Goal: Transaction & Acquisition: Purchase product/service

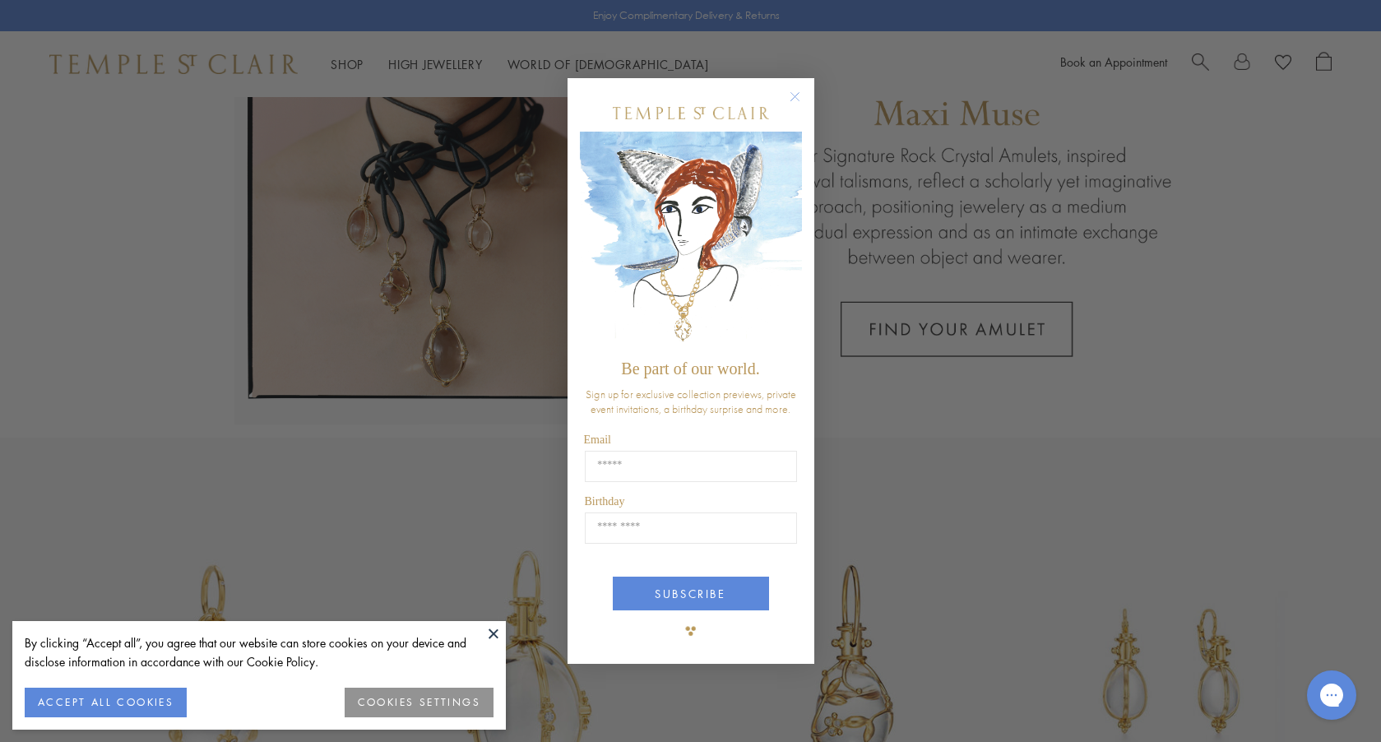
scroll to position [279, 0]
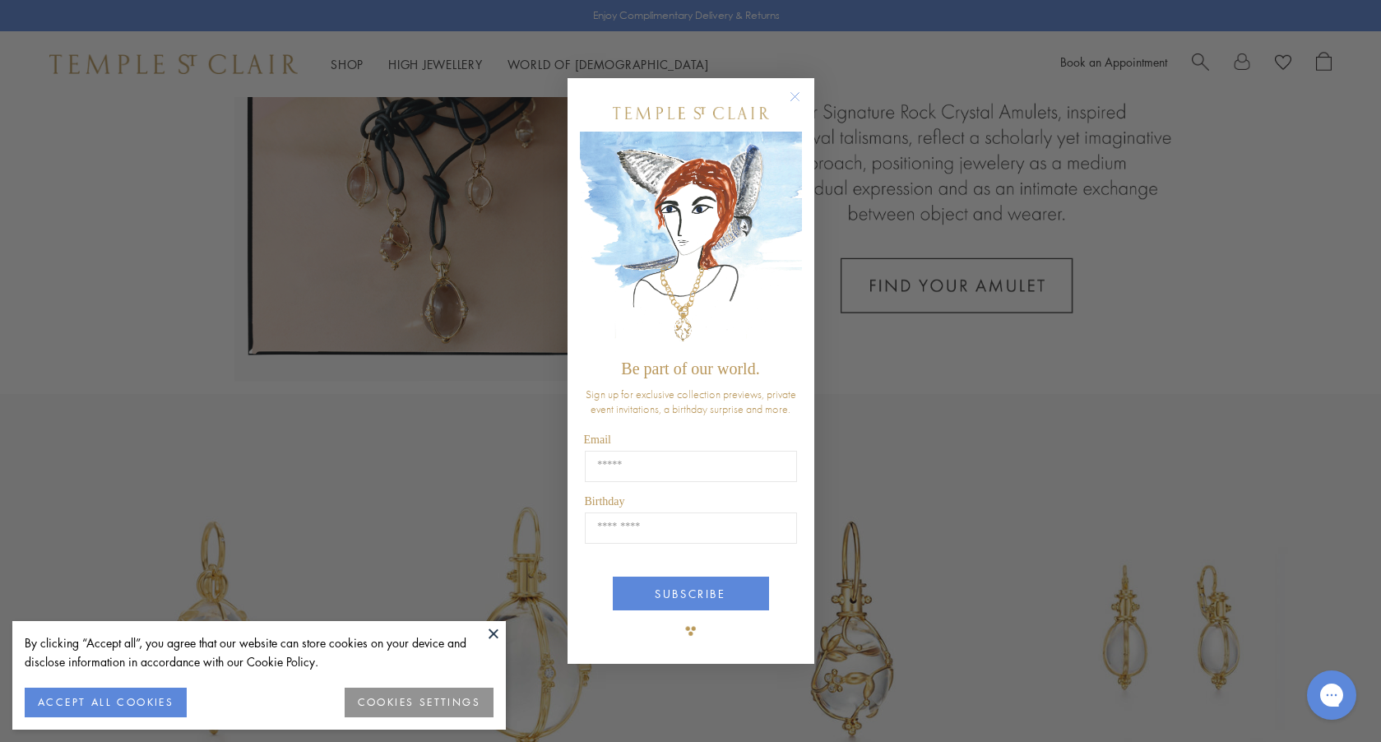
click at [103, 707] on button "ACCEPT ALL COOKIES" at bounding box center [106, 703] width 162 height 30
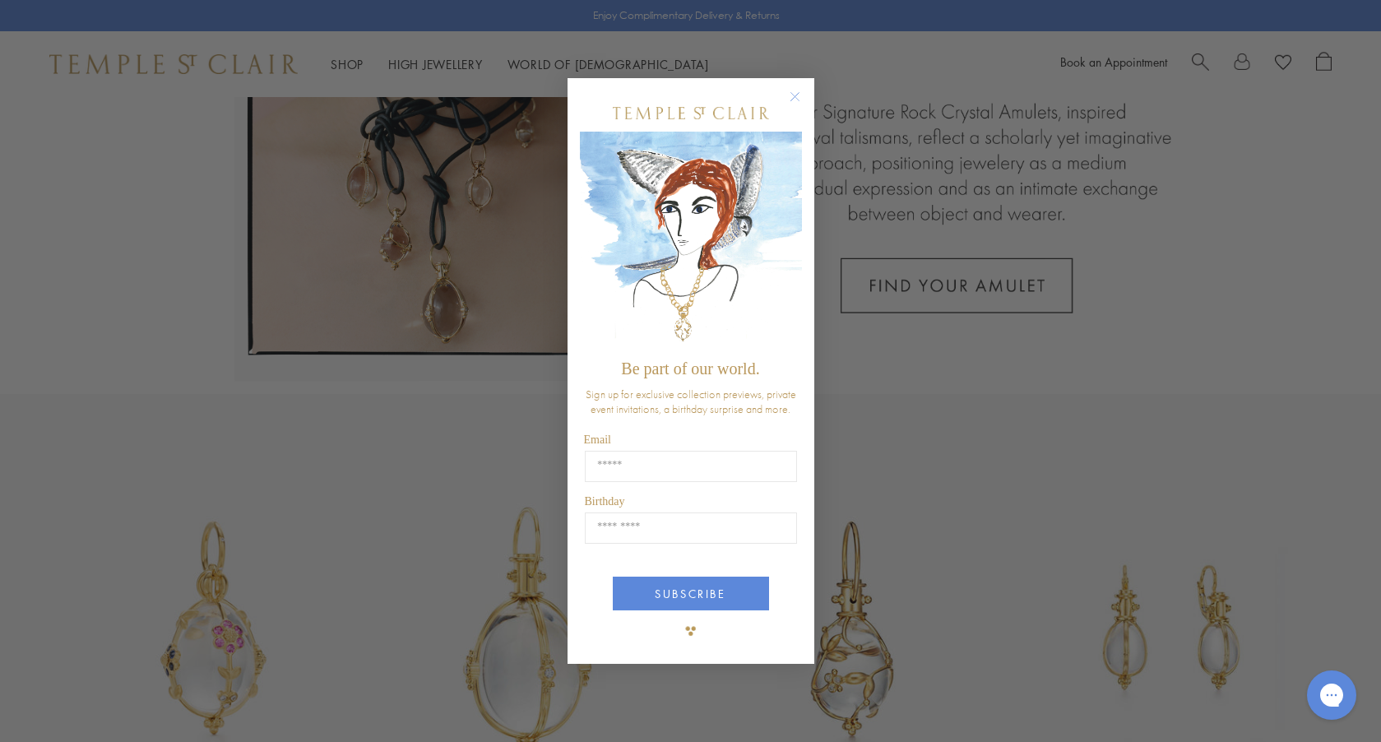
click at [799, 96] on circle "Close dialog" at bounding box center [795, 97] width 20 height 20
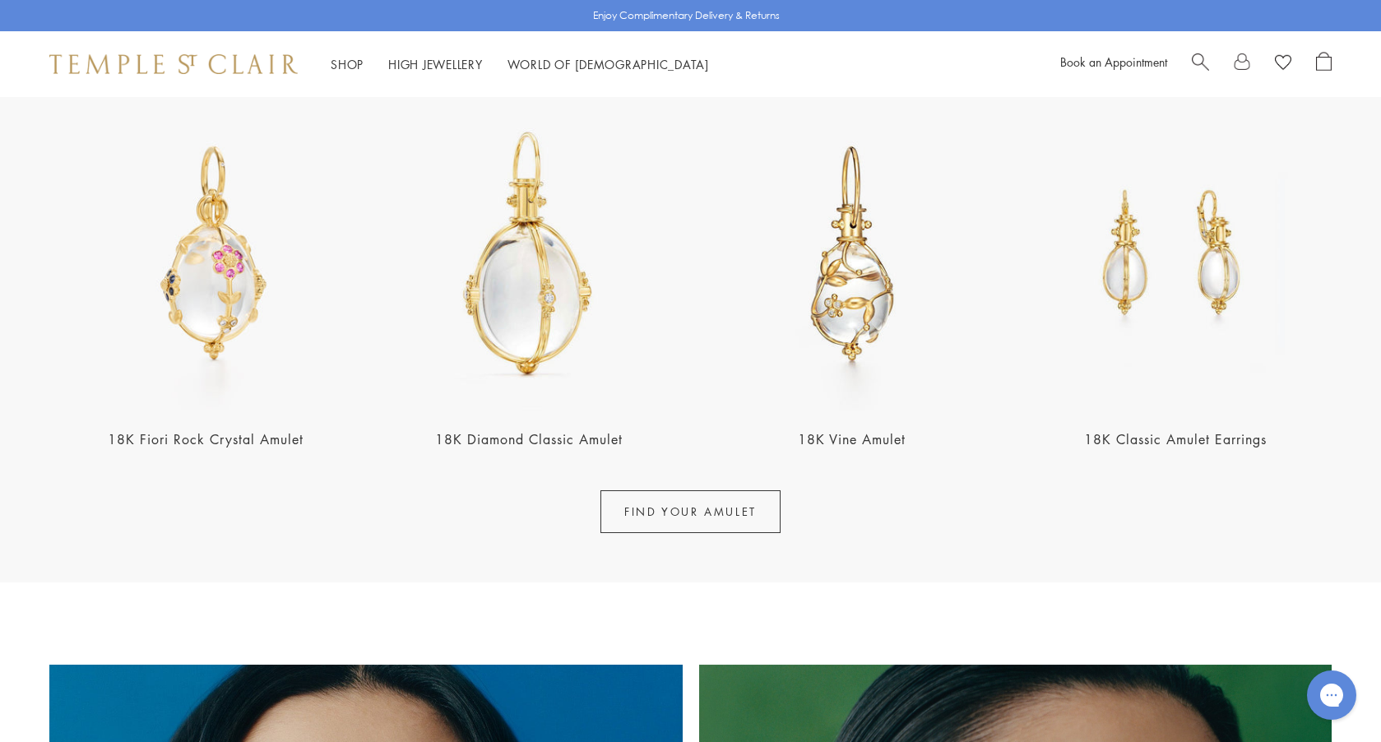
scroll to position [656, 0]
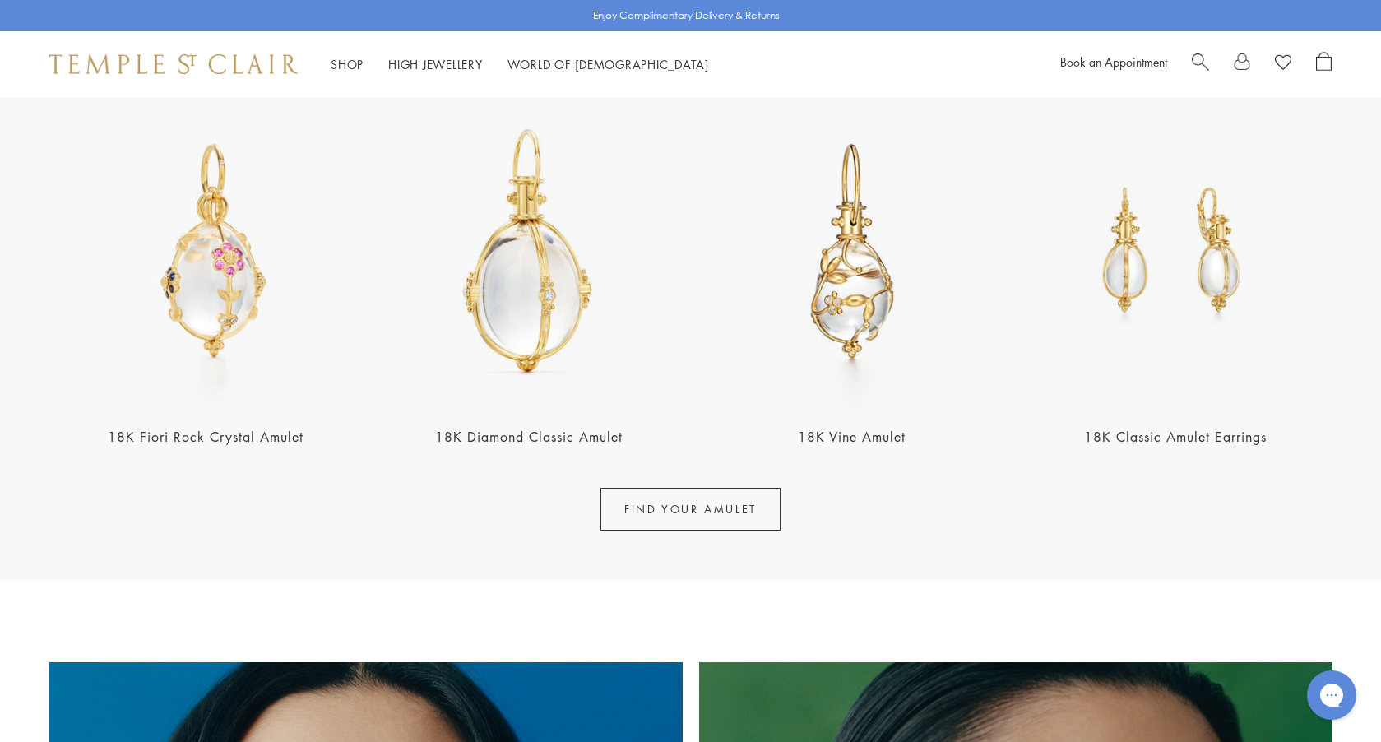
click at [660, 510] on link "FIND YOUR AMULET" at bounding box center [690, 509] width 180 height 43
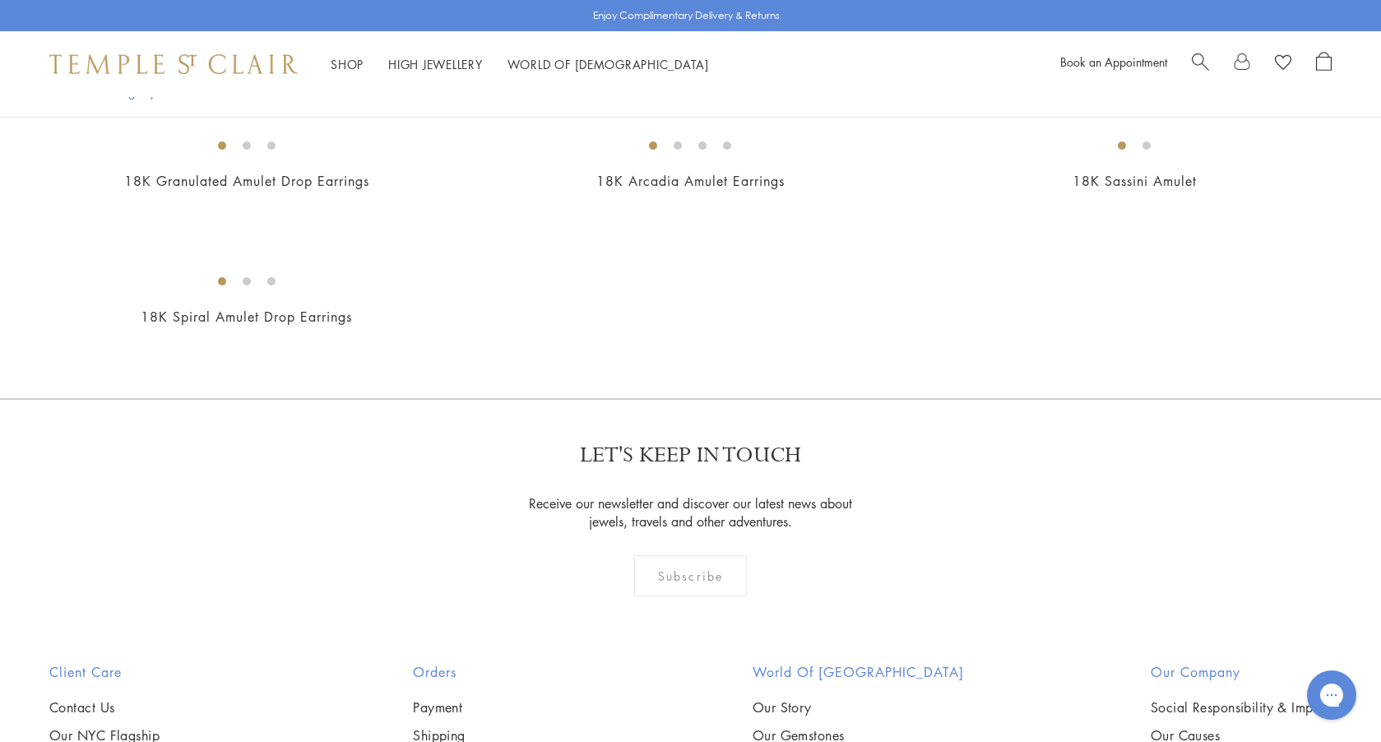
scroll to position [3315, 0]
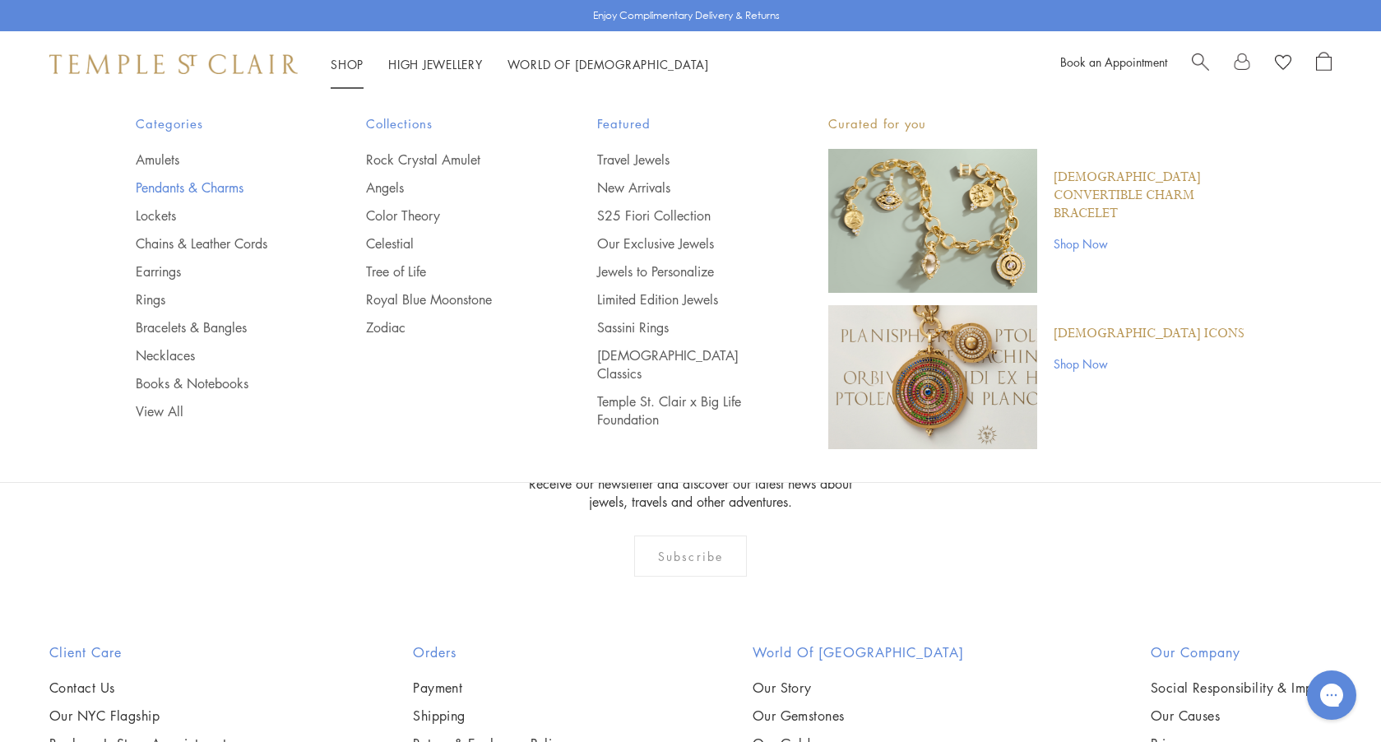
click at [177, 191] on link "Pendants & Charms" at bounding box center [218, 188] width 165 height 18
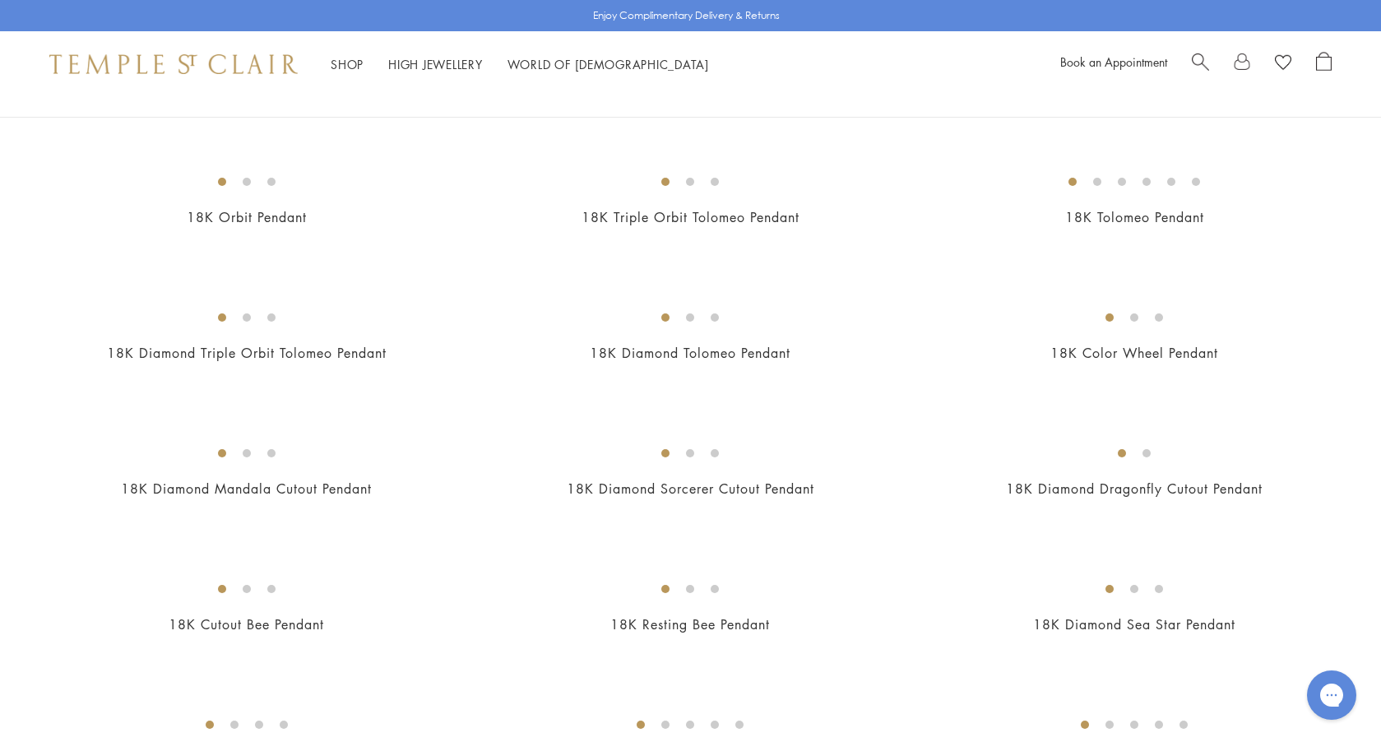
scroll to position [1991, 0]
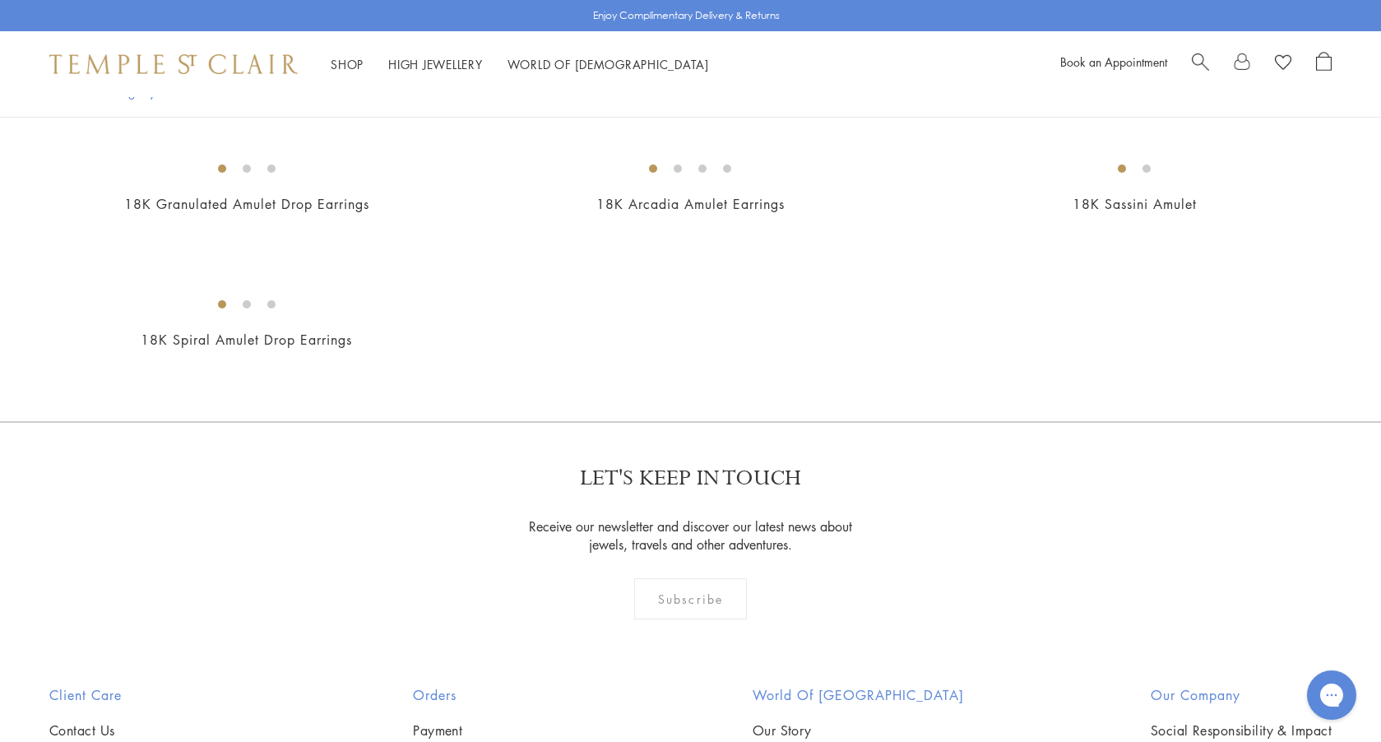
scroll to position [3280, 0]
